Goal: Navigation & Orientation: Find specific page/section

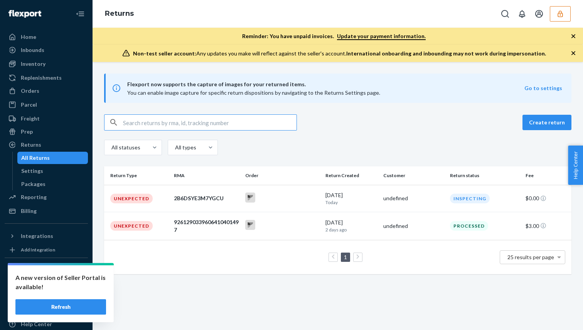
drag, startPoint x: 0, startPoint y: 0, endPoint x: 161, endPoint y: 96, distance: 187.1
click at [248, 96] on span "You can enable image capture for specific return dispositions by navigating to …" at bounding box center [253, 92] width 253 height 7
click at [56, 148] on div "Returns" at bounding box center [46, 145] width 82 height 11
click at [53, 172] on div "Settings" at bounding box center [52, 171] width 69 height 11
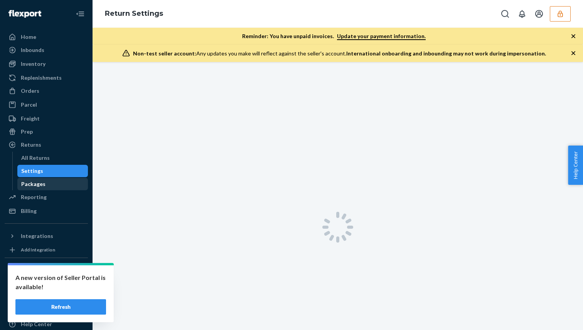
click at [56, 189] on div "Packages" at bounding box center [52, 184] width 69 height 11
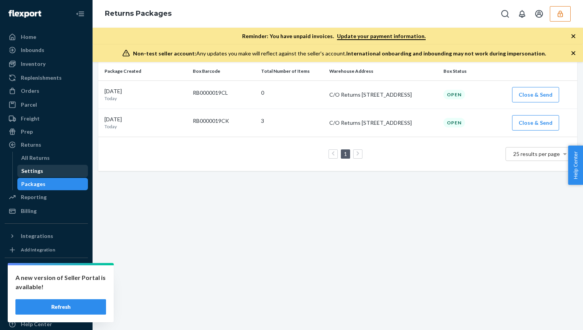
click at [62, 170] on div "Settings" at bounding box center [52, 171] width 69 height 11
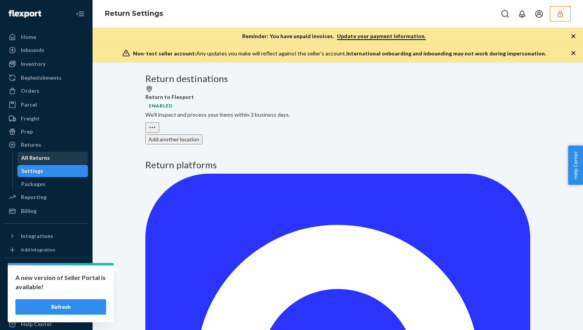
click at [67, 162] on div "All Returns" at bounding box center [52, 158] width 69 height 11
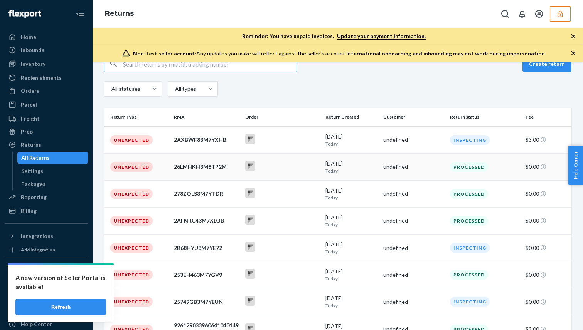
scroll to position [114, 0]
